Goal: Subscribe to service/newsletter

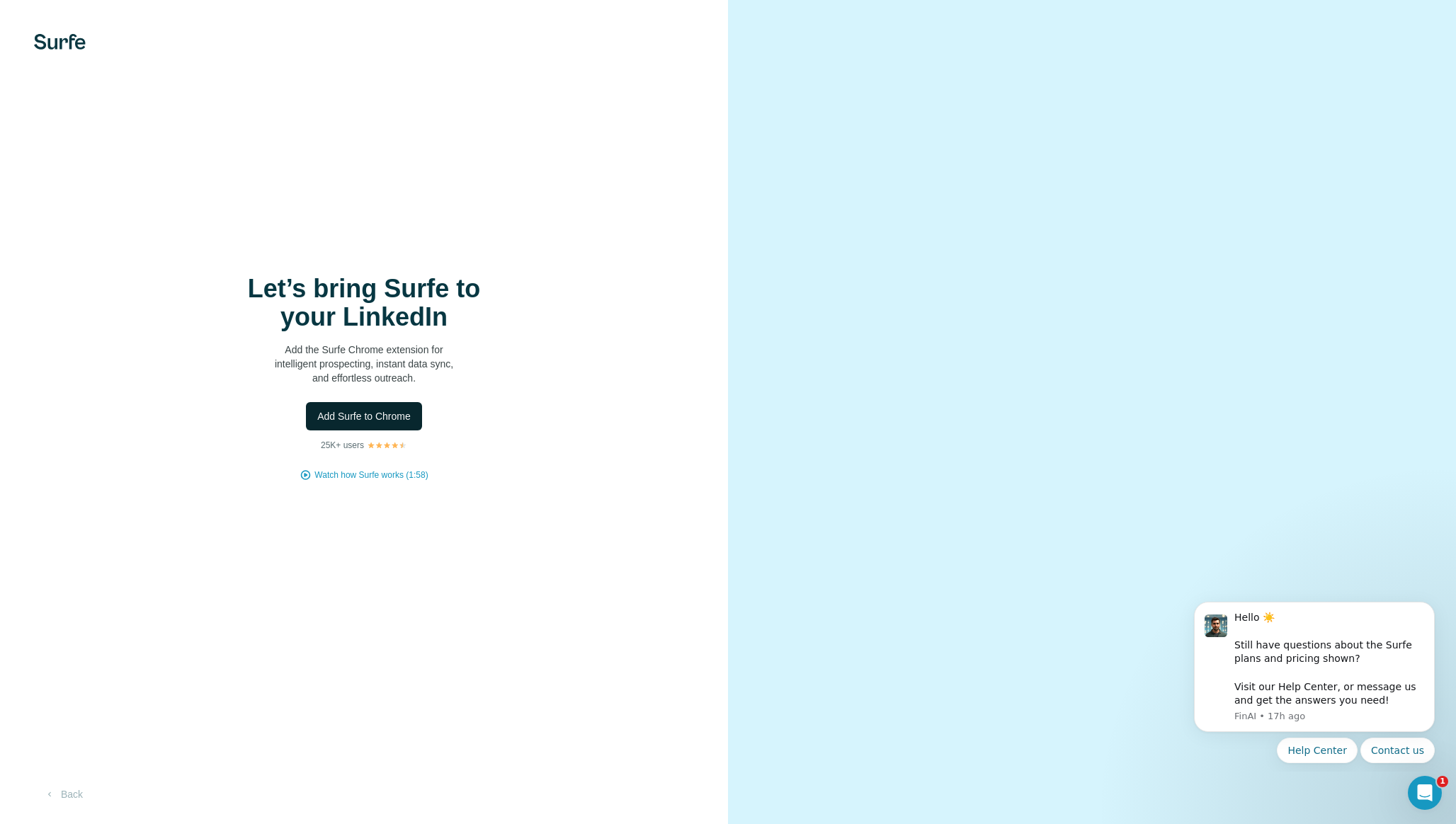
click at [379, 418] on span "Add Surfe to Chrome" at bounding box center [363, 416] width 93 height 14
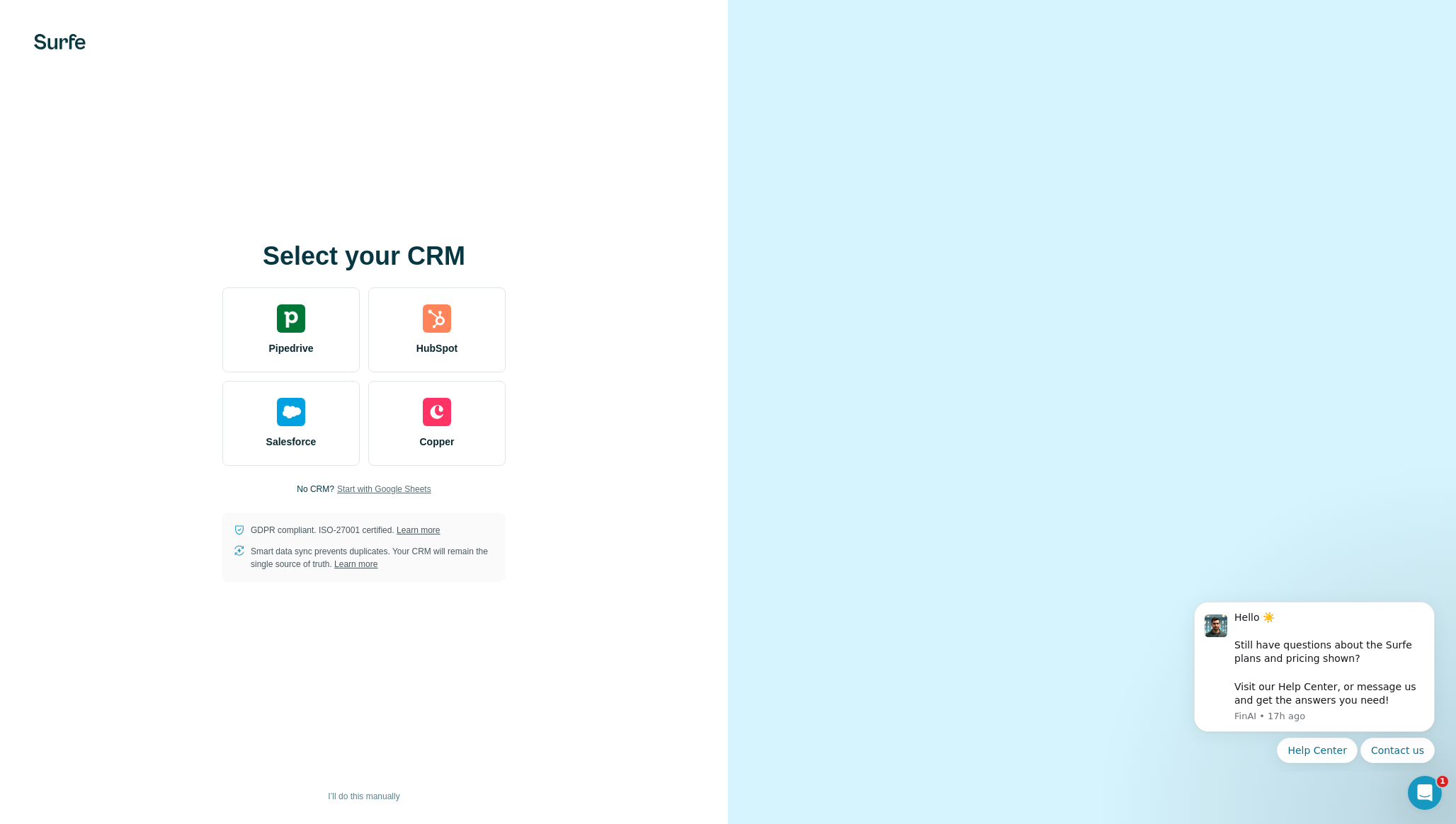
click at [373, 488] on span "Start with Google Sheets" at bounding box center [384, 489] width 94 height 12
